Goal: Information Seeking & Learning: Learn about a topic

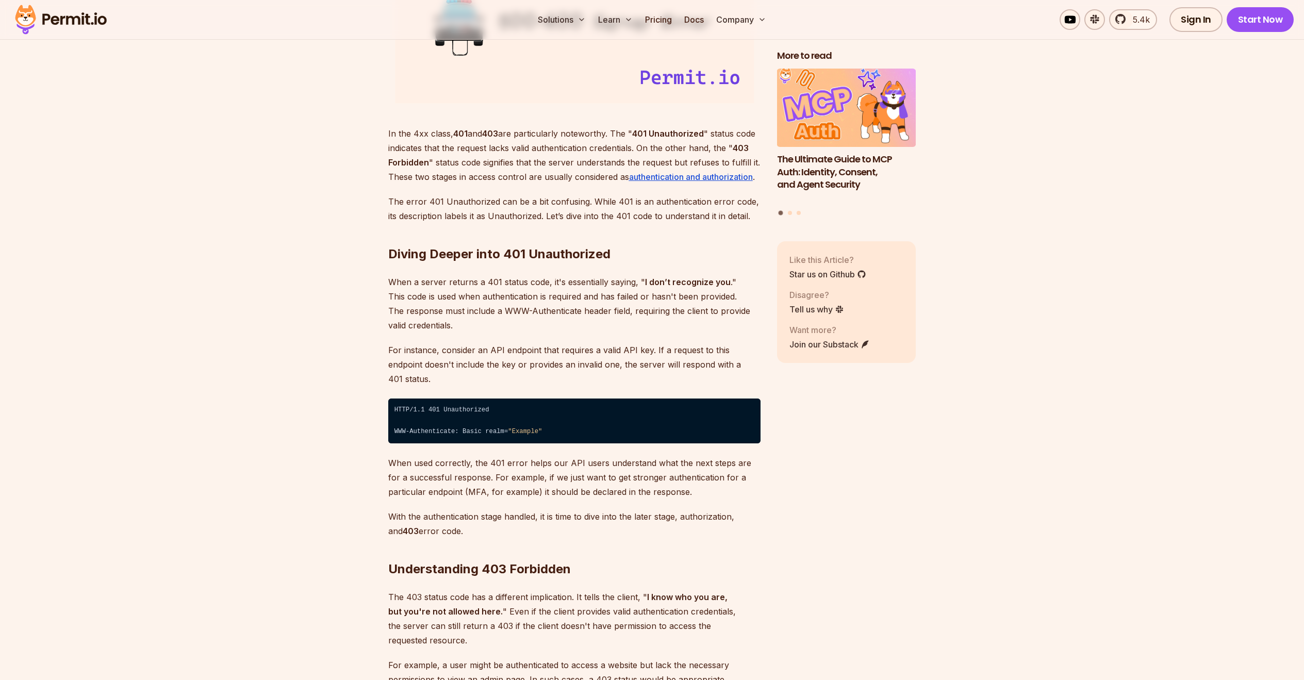
scroll to position [1516, 0]
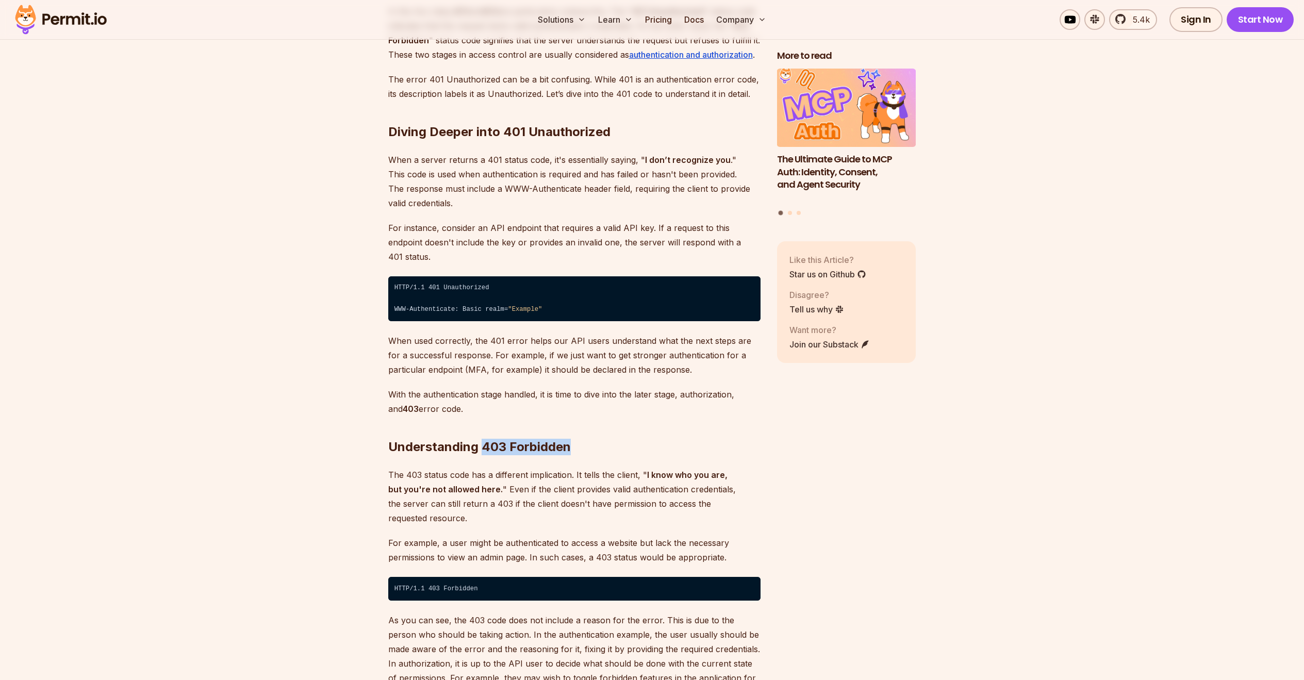
drag, startPoint x: 481, startPoint y: 433, endPoint x: 585, endPoint y: 426, distance: 104.4
click at [582, 426] on h2 "Understanding 403 Forbidden" at bounding box center [574, 427] width 372 height 58
drag, startPoint x: 648, startPoint y: 458, endPoint x: 475, endPoint y: 469, distance: 173.2
click at [475, 470] on strong "I know who you are, but you're not allowed here." at bounding box center [557, 482] width 339 height 25
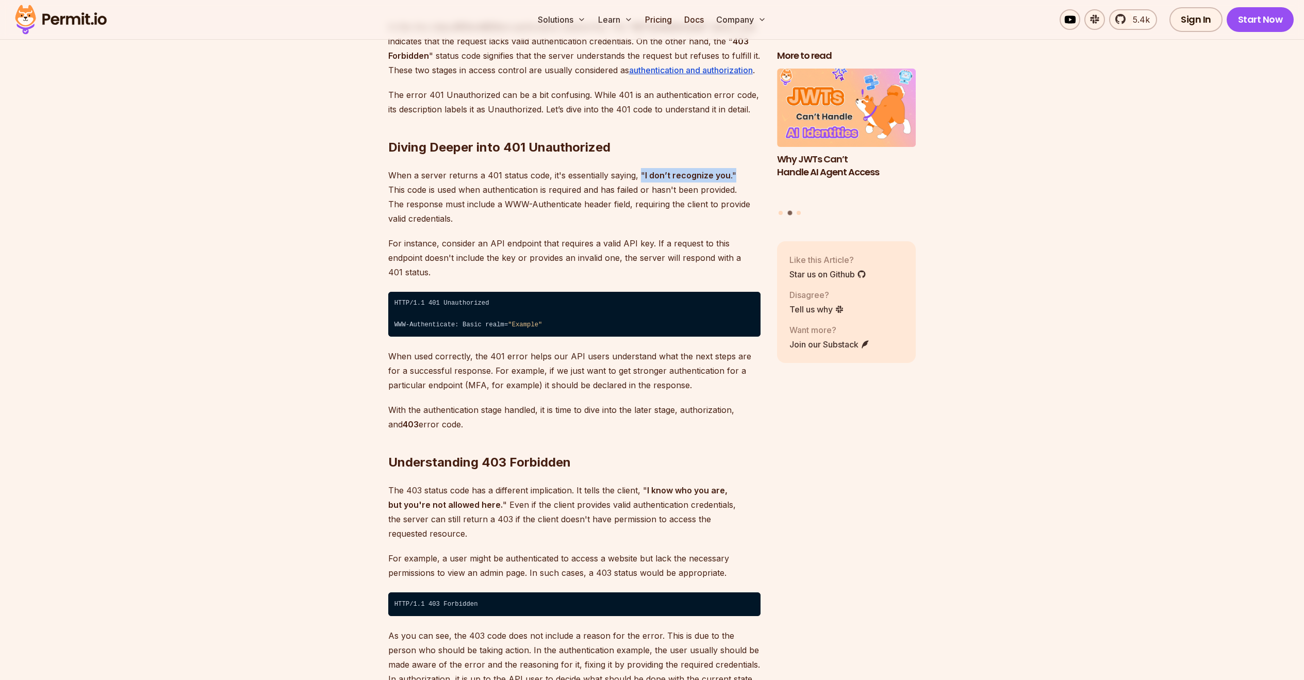
drag, startPoint x: 640, startPoint y: 175, endPoint x: 738, endPoint y: 178, distance: 98.0
click at [739, 178] on p "When a server returns a 401 status code, it's essentially saying, " I don’t rec…" at bounding box center [574, 197] width 372 height 58
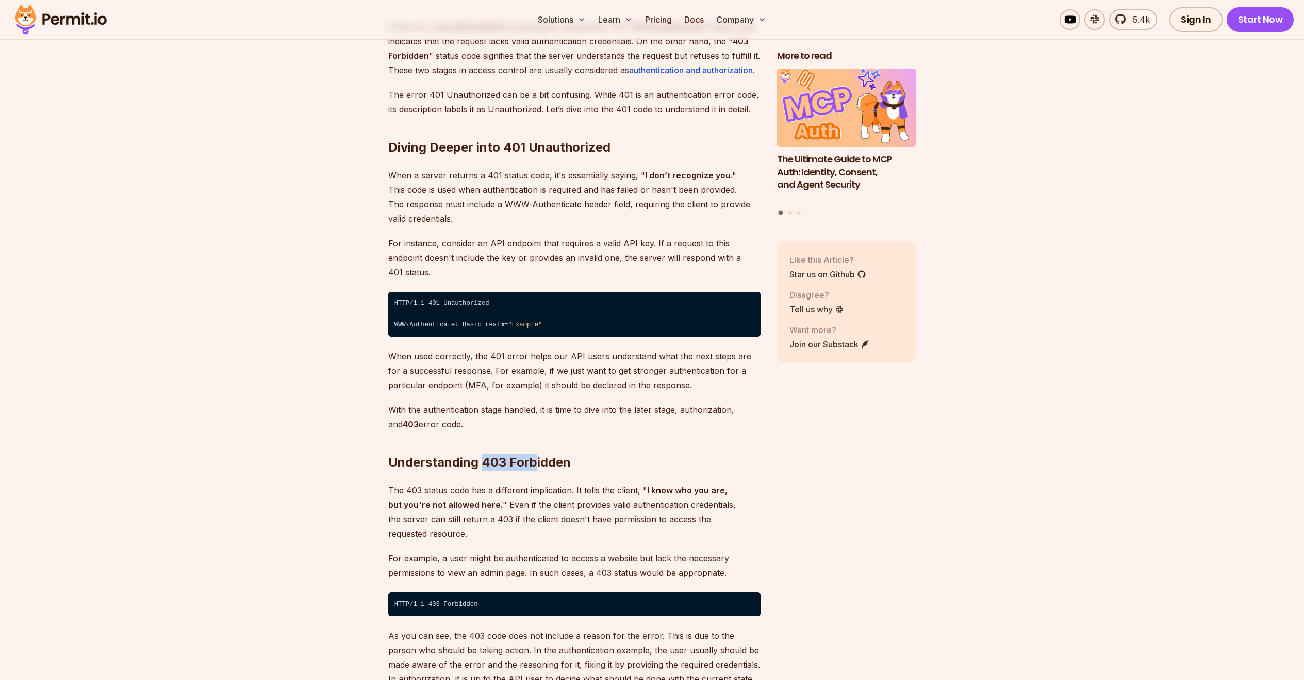
drag, startPoint x: 482, startPoint y: 442, endPoint x: 533, endPoint y: 442, distance: 50.5
click at [533, 442] on h2 "Understanding 403 Forbidden" at bounding box center [574, 442] width 372 height 58
drag, startPoint x: 647, startPoint y: 475, endPoint x: 485, endPoint y: 491, distance: 162.2
click at [485, 491] on p "The 403 status code has a different implication. It tells the client, " I know …" at bounding box center [574, 512] width 372 height 58
drag, startPoint x: 642, startPoint y: 175, endPoint x: 730, endPoint y: 177, distance: 87.7
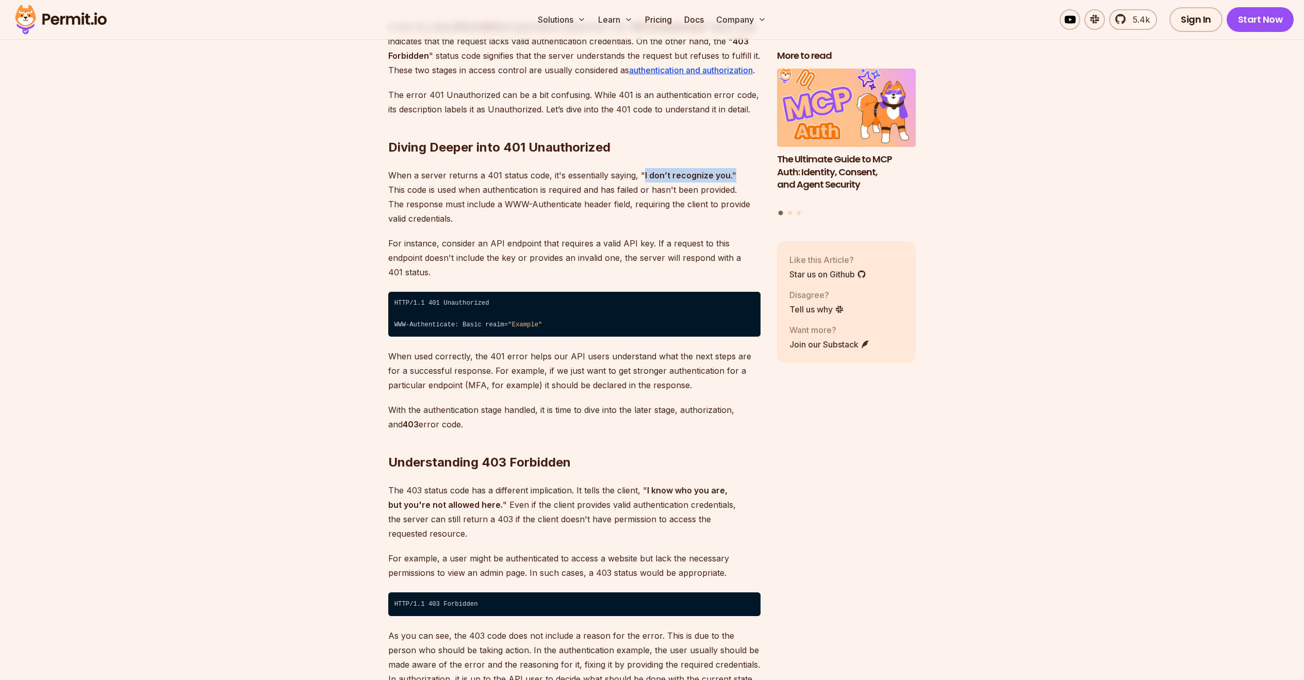
click at [730, 177] on p "When a server returns a 401 status code, it's essentially saying, " I don’t rec…" at bounding box center [574, 197] width 372 height 58
